Goal: Information Seeking & Learning: Stay updated

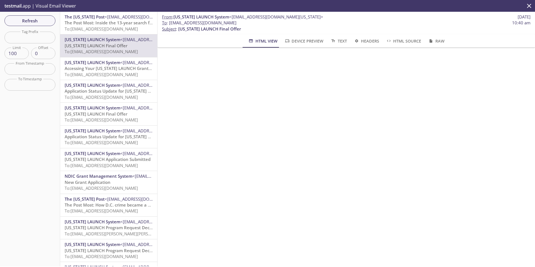
scroll to position [28, 0]
click at [34, 21] on span "Refresh" at bounding box center [30, 20] width 42 height 7
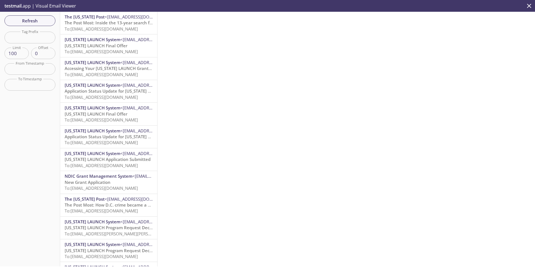
click at [125, 46] on p "[US_STATE] LAUNCH Final Offer To: [EMAIL_ADDRESS][DOMAIN_NAME]" at bounding box center [109, 49] width 88 height 12
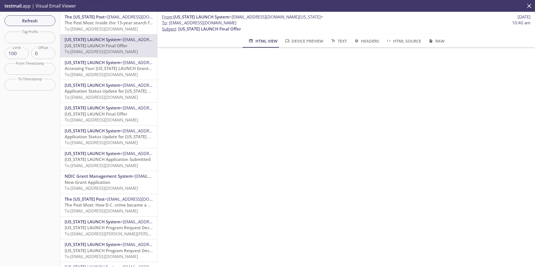
click at [102, 20] on span "The Post Most: Inside the 13-year search for [PERSON_NAME], the journalist who …" at bounding box center [159, 23] width 189 height 6
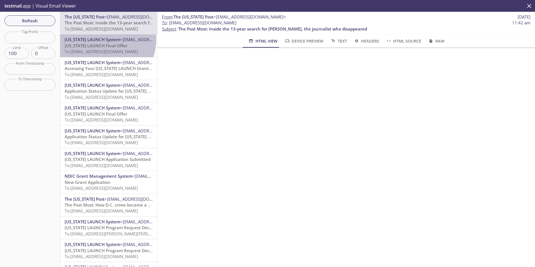
click at [99, 39] on span "[US_STATE] LAUNCH System" at bounding box center [93, 40] width 56 height 6
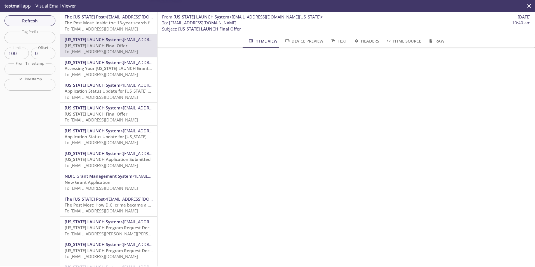
click at [94, 65] on span "[US_STATE] LAUNCH System" at bounding box center [93, 63] width 56 height 6
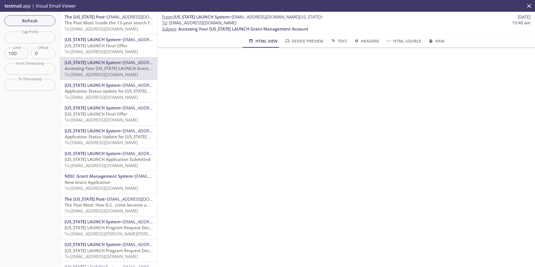
click at [75, 44] on span "[US_STATE] LAUNCH Final Offer" at bounding box center [96, 46] width 63 height 6
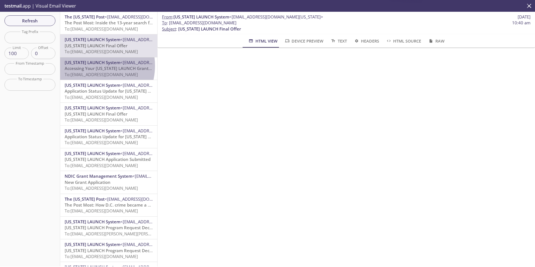
click at [89, 66] on span "Accessing Your [US_STATE] LAUNCH Grant Management Account" at bounding box center [130, 68] width 130 height 6
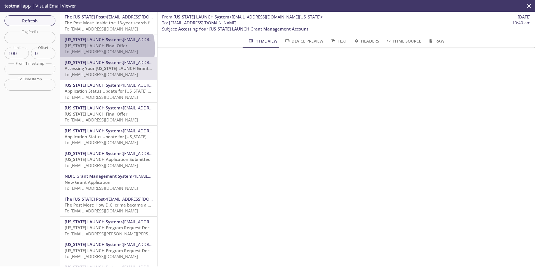
click at [97, 48] on p "[US_STATE] LAUNCH Final Offer To: [EMAIL_ADDRESS][DOMAIN_NAME]" at bounding box center [109, 49] width 88 height 12
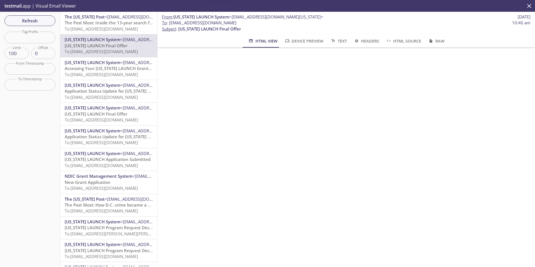
click at [92, 68] on span "Accessing Your [US_STATE] LAUNCH Grant Management Account" at bounding box center [130, 68] width 130 height 6
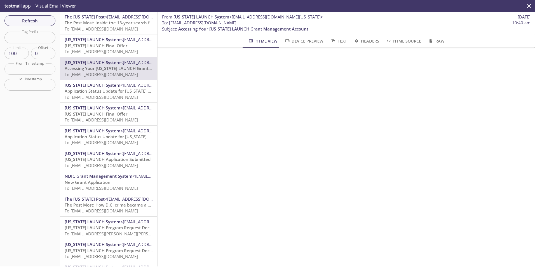
click at [103, 41] on span "[US_STATE] LAUNCH System" at bounding box center [93, 40] width 56 height 6
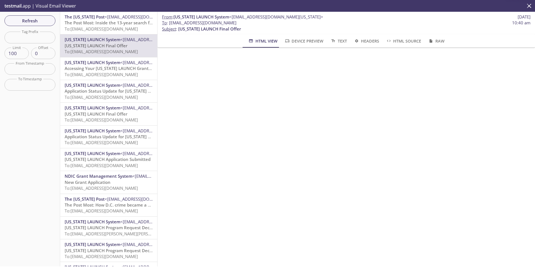
scroll to position [93, 0]
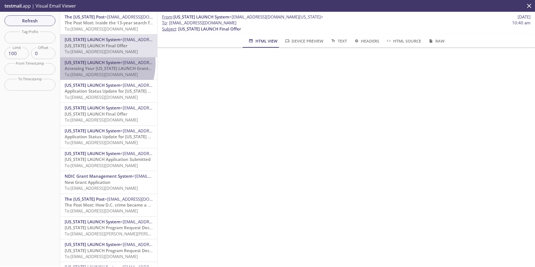
click at [86, 63] on span "[US_STATE] LAUNCH System" at bounding box center [93, 63] width 56 height 6
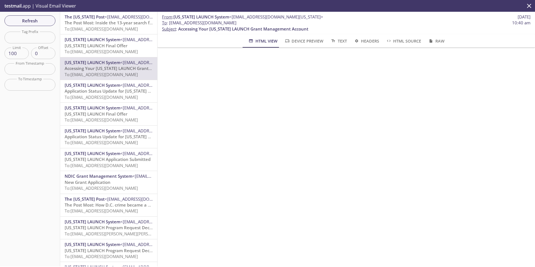
click at [105, 55] on p "[US_STATE] LAUNCH Final Offer To: [EMAIL_ADDRESS][DOMAIN_NAME]" at bounding box center [109, 49] width 88 height 12
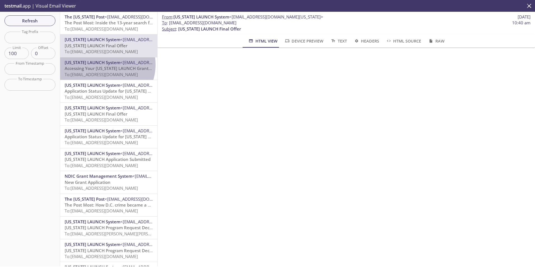
click at [103, 65] on div "[US_STATE] LAUNCH System <[EMAIL_ADDRESS][DOMAIN_NAME][US_STATE]> Accessing You…" at bounding box center [109, 69] width 88 height 18
